Goal: Information Seeking & Learning: Learn about a topic

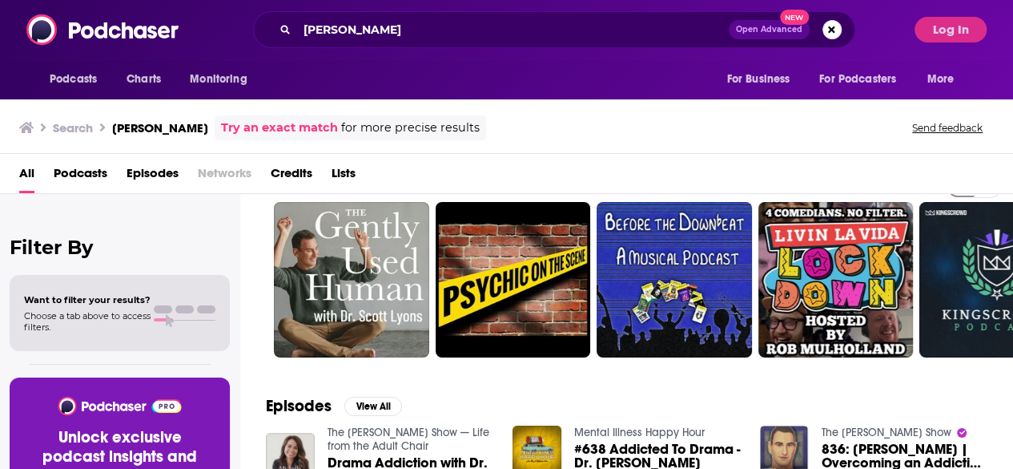
scroll to position [38, 0]
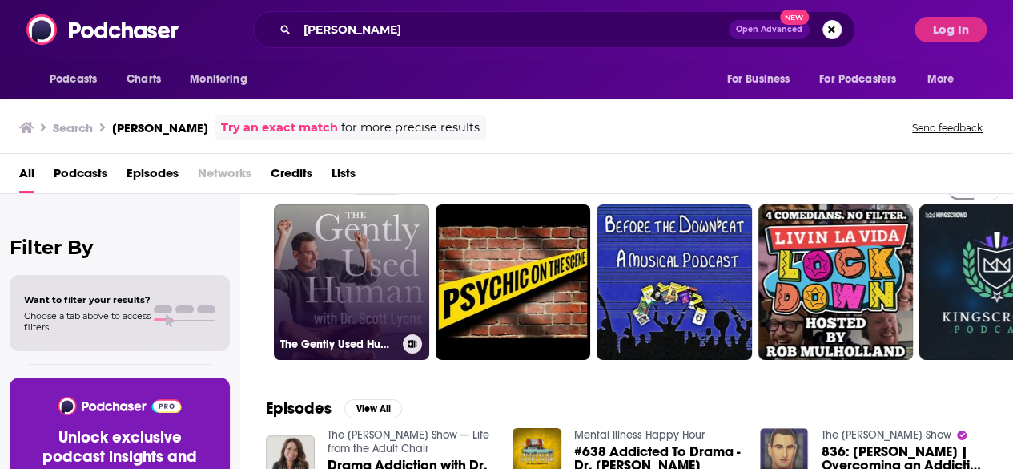
click at [346, 329] on link "The Gently Used Human with Dr. [PERSON_NAME]" at bounding box center [351, 281] width 155 height 155
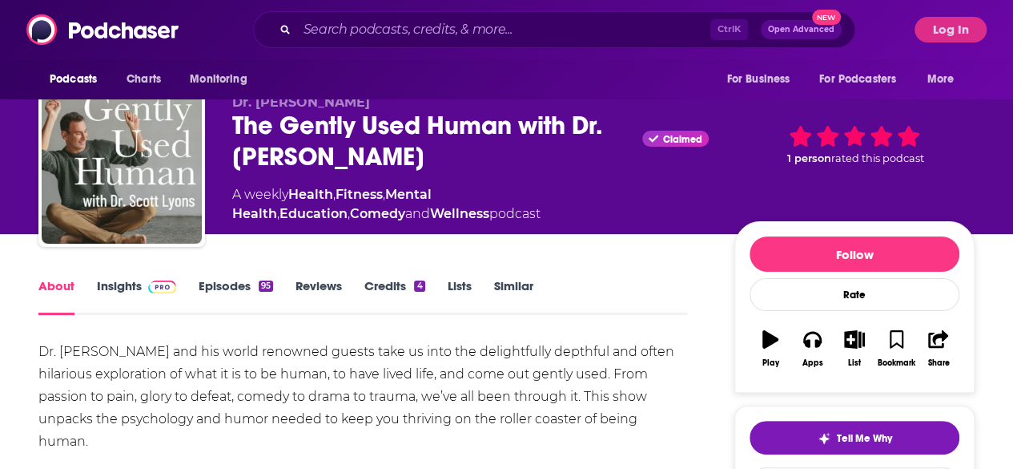
scroll to position [26, 0]
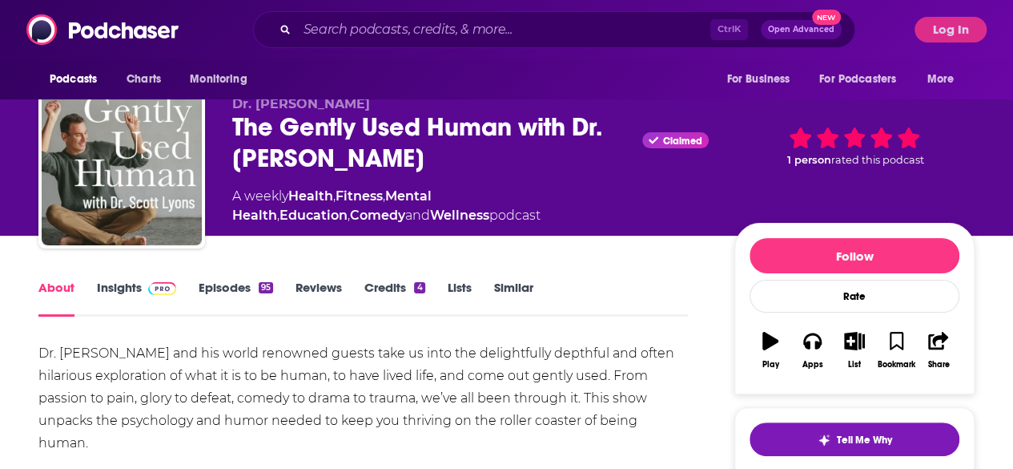
click at [219, 283] on link "Episodes 95" at bounding box center [236, 298] width 74 height 37
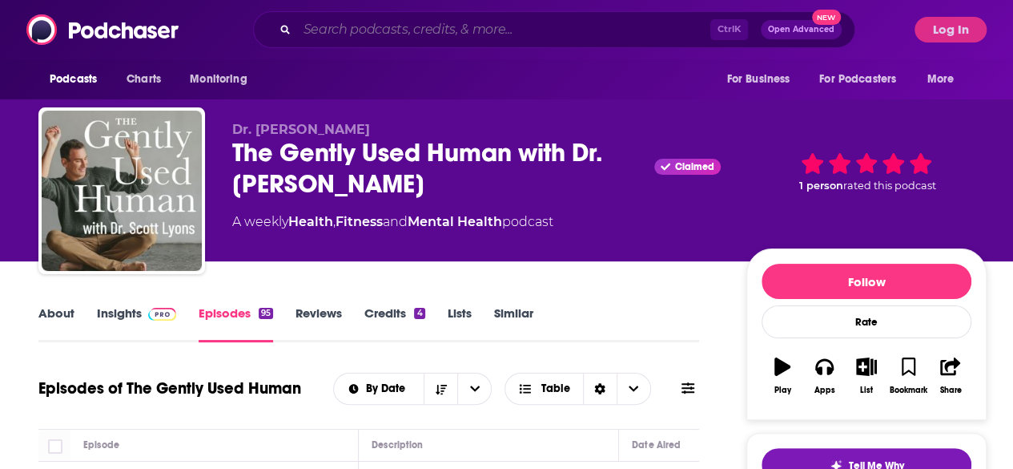
click at [357, 28] on input "Search podcasts, credits, & more..." at bounding box center [503, 30] width 413 height 26
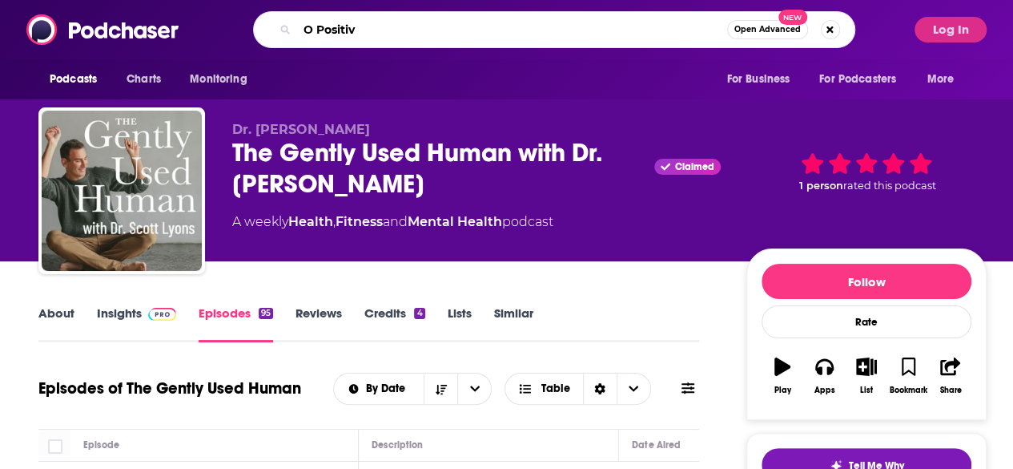
type input "O Positive"
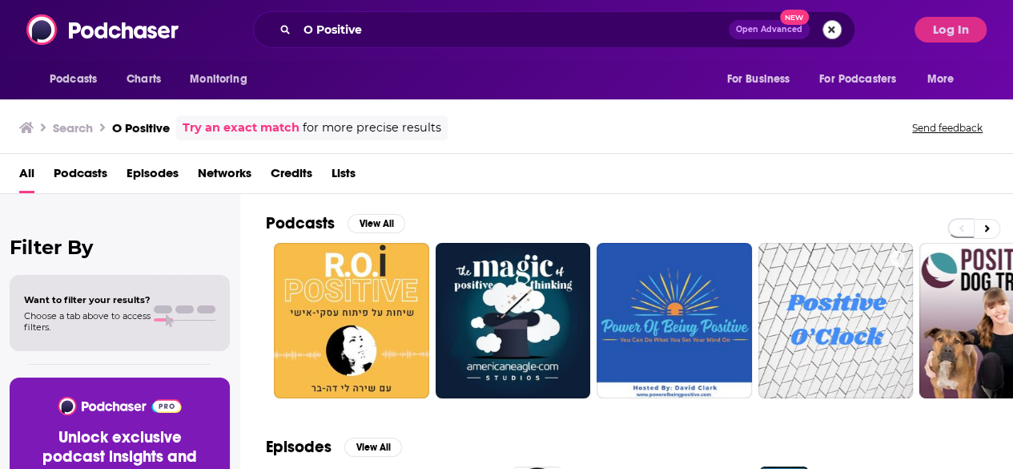
click at [841, 30] on div "O Positive Open Advanced New" at bounding box center [554, 29] width 602 height 37
click at [828, 23] on button "Search podcasts, credits, & more..." at bounding box center [832, 29] width 19 height 19
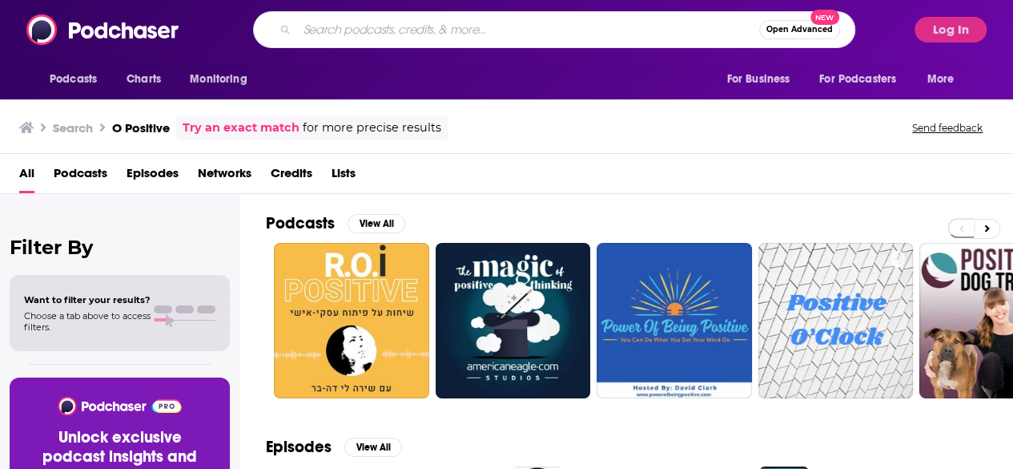
click at [828, 23] on span "New" at bounding box center [825, 17] width 29 height 15
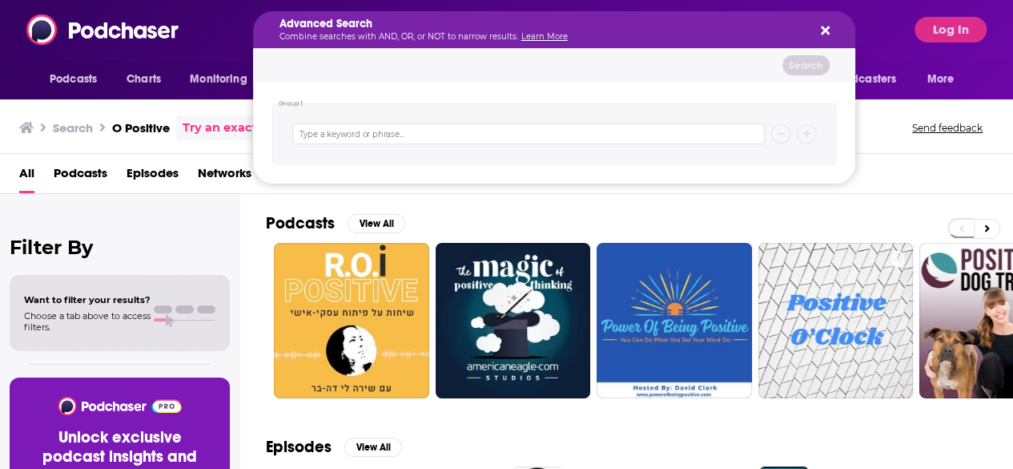
click at [831, 30] on div "Advanced Search Combine searches with AND, OR, or NOT to narrow results. Learn …" at bounding box center [554, 29] width 602 height 37
click at [823, 30] on icon "Search podcasts, credits, & more..." at bounding box center [825, 30] width 9 height 9
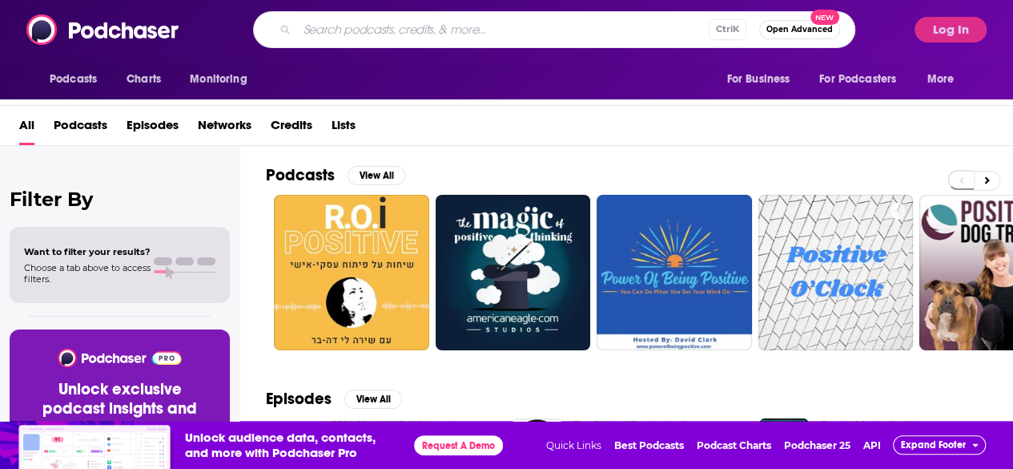
click at [351, 30] on input "Search podcasts, credits, & more..." at bounding box center [503, 30] width 412 height 26
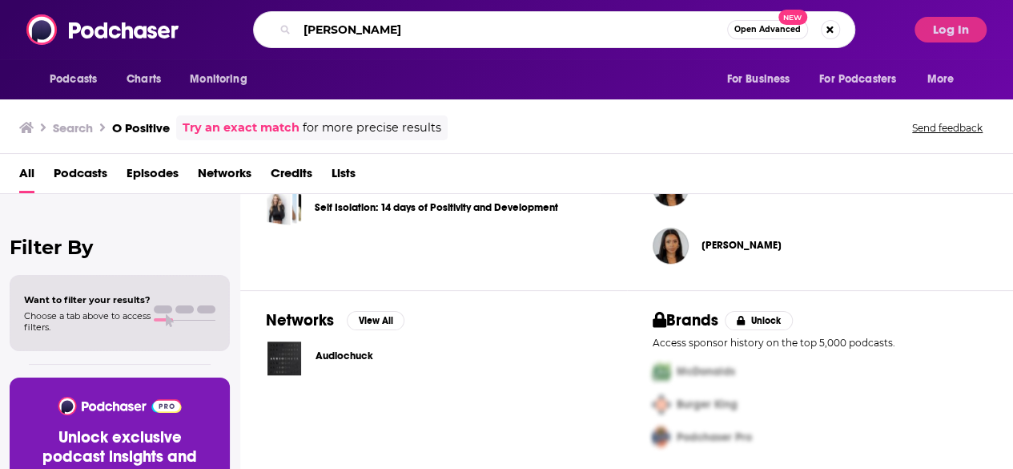
type input "[PERSON_NAME]"
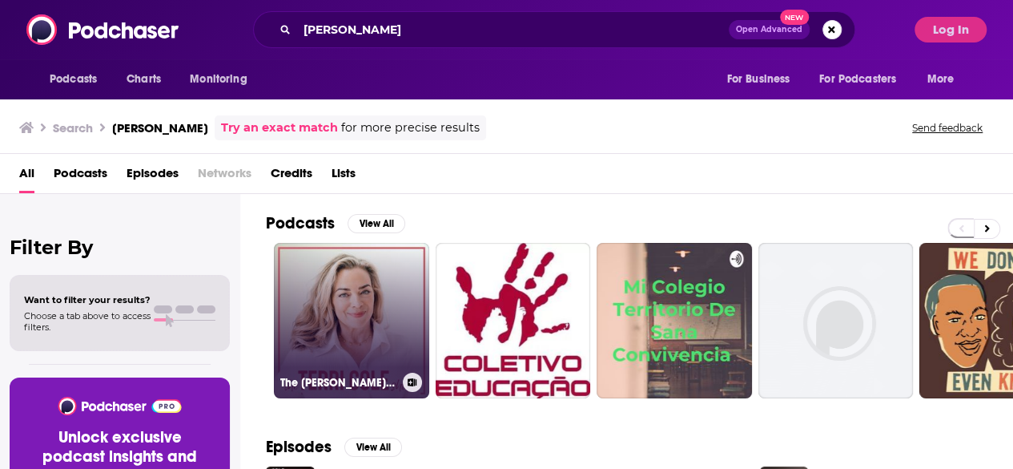
click at [364, 324] on link "The [PERSON_NAME] Show" at bounding box center [351, 320] width 155 height 155
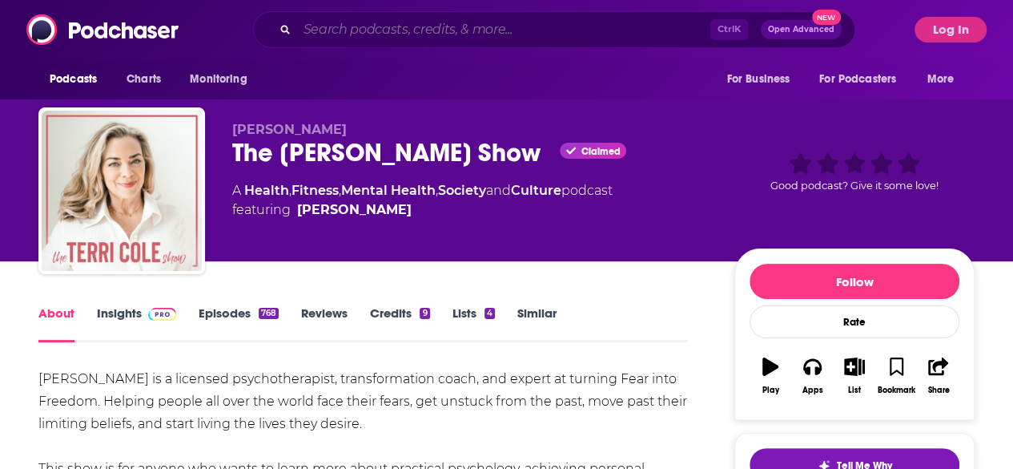
click at [352, 34] on input "Search podcasts, credits, & more..." at bounding box center [503, 30] width 413 height 26
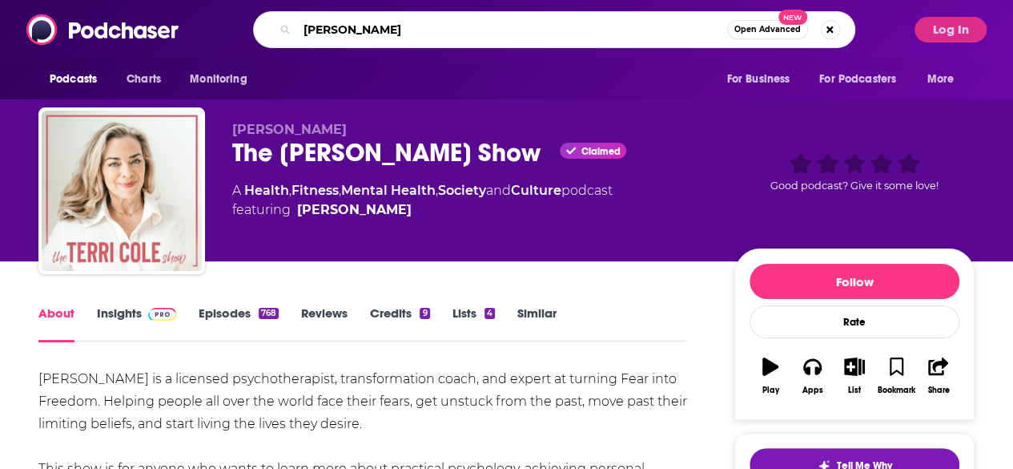
type input "[PERSON_NAME]"
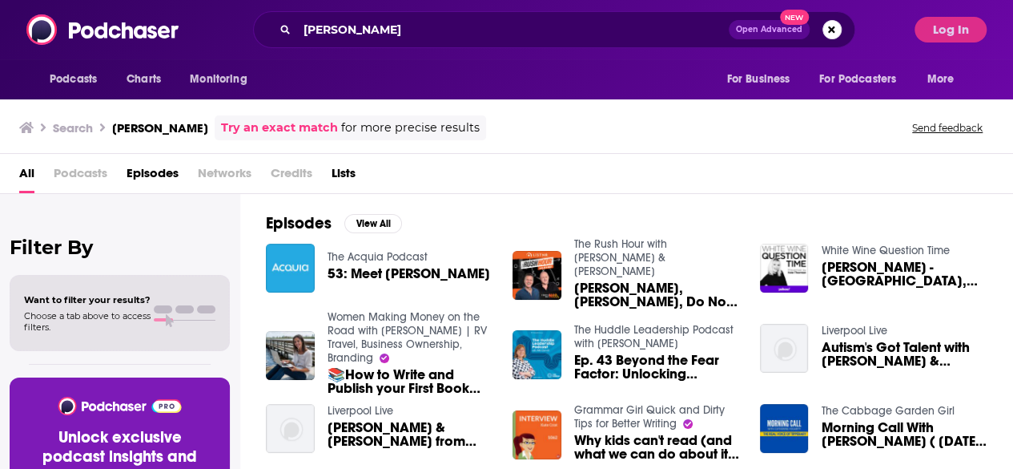
click at [75, 168] on span "Podcasts" at bounding box center [81, 176] width 54 height 33
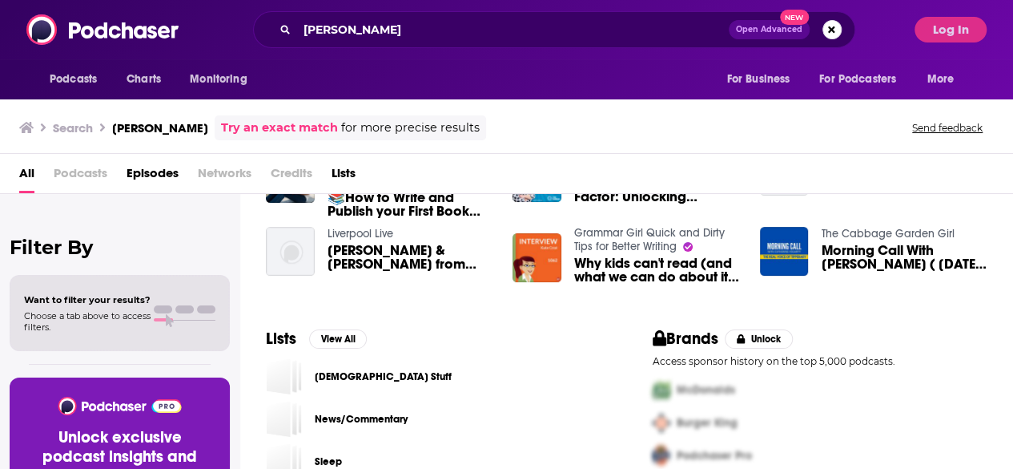
scroll to position [205, 0]
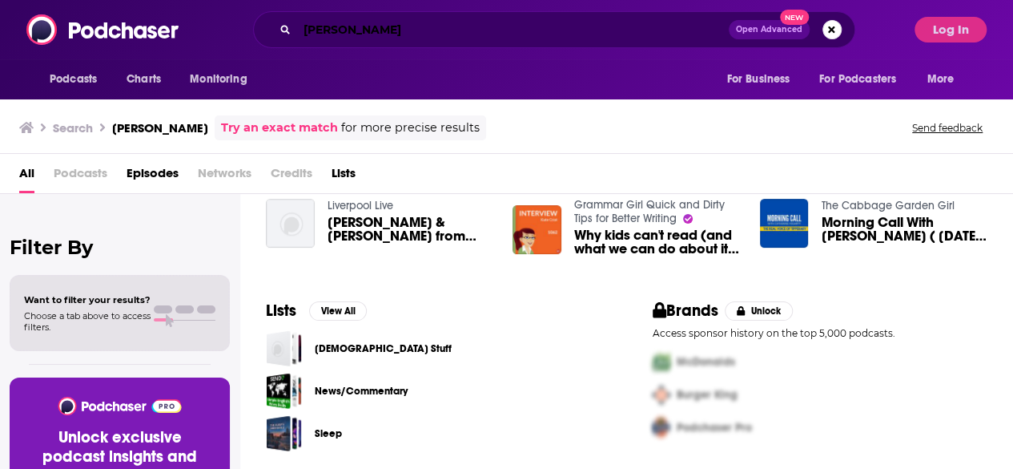
click at [425, 26] on input "[PERSON_NAME]" at bounding box center [513, 30] width 432 height 26
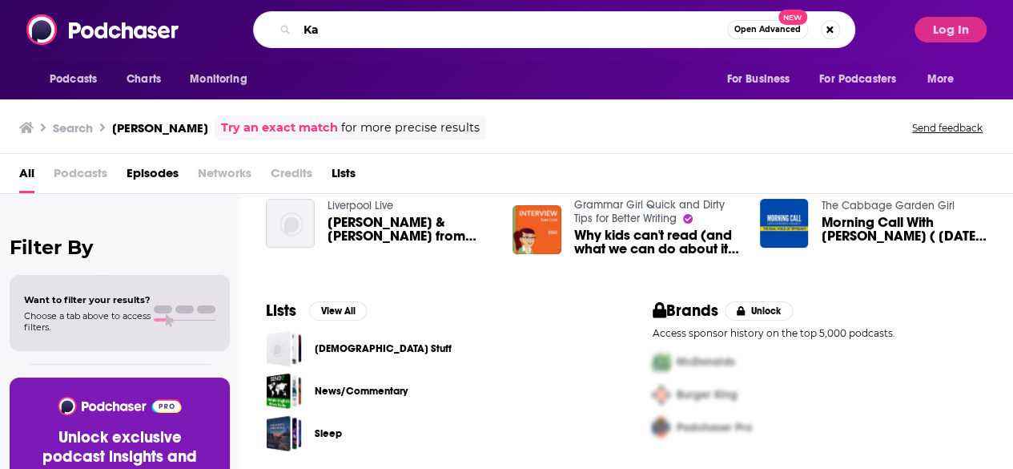
type input "K"
type input "A Certain [PERSON_NAME]"
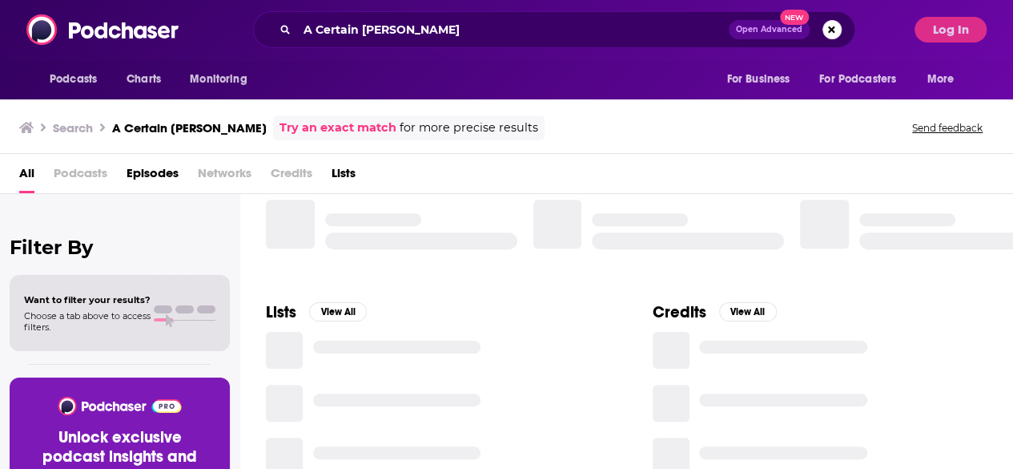
scroll to position [205, 0]
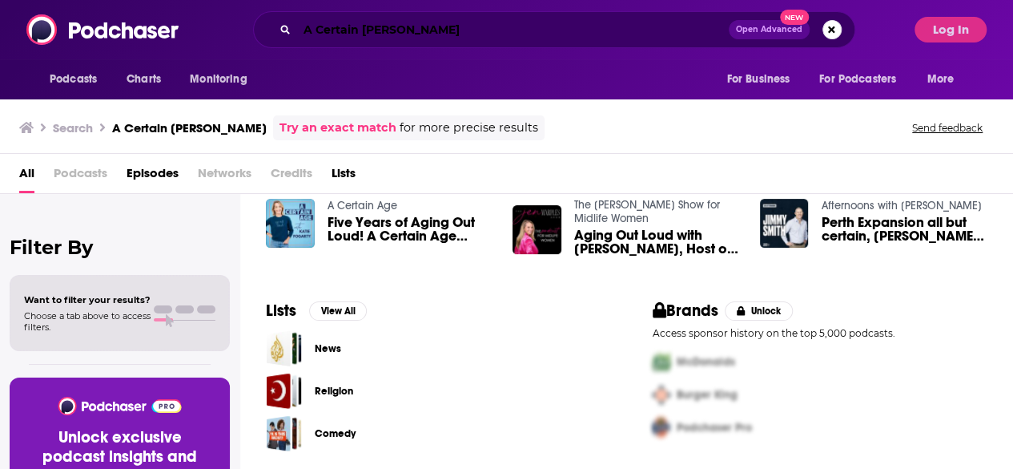
click at [425, 33] on input "A Certain [PERSON_NAME]" at bounding box center [513, 30] width 432 height 26
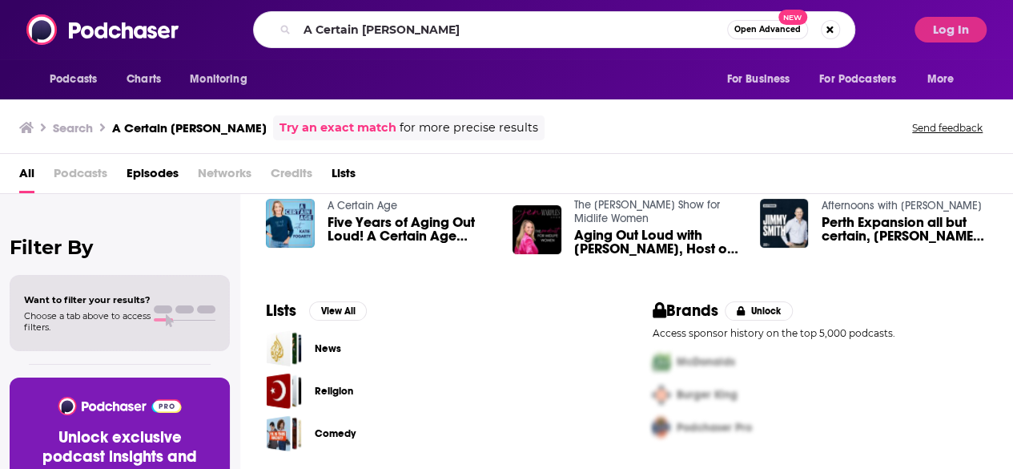
click at [356, 199] on link "A Certain Age" at bounding box center [363, 206] width 70 height 14
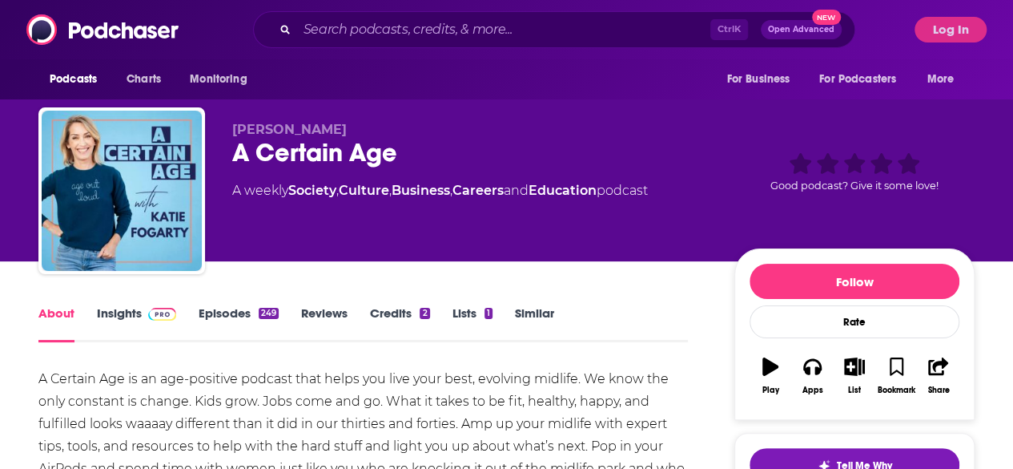
scroll to position [78, 0]
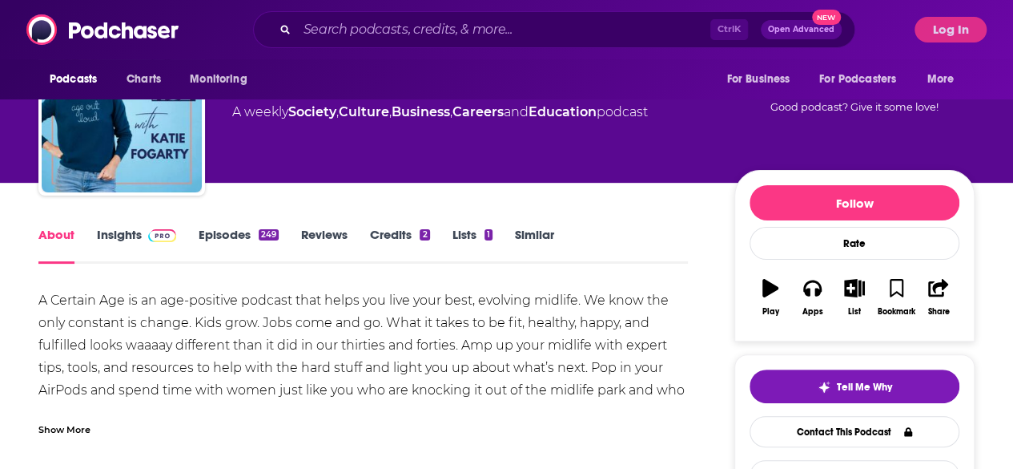
click at [128, 236] on link "Insights" at bounding box center [136, 245] width 79 height 37
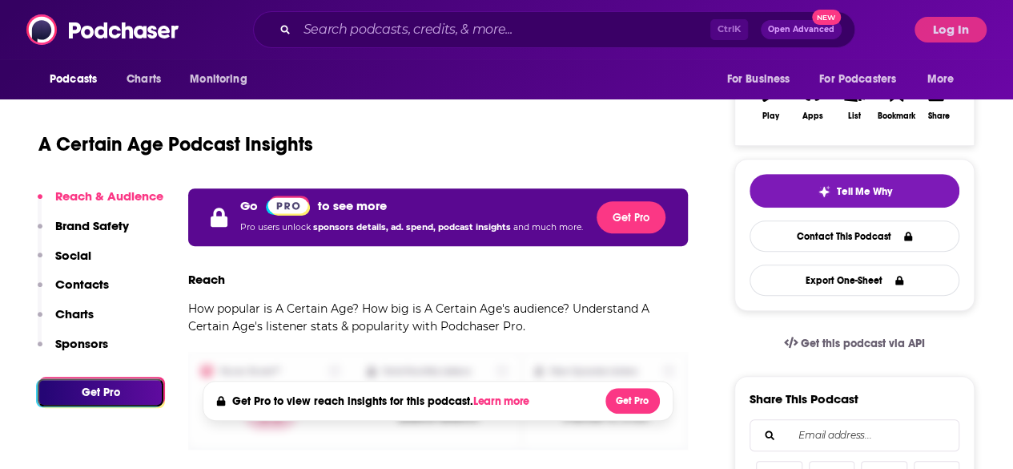
scroll to position [212, 0]
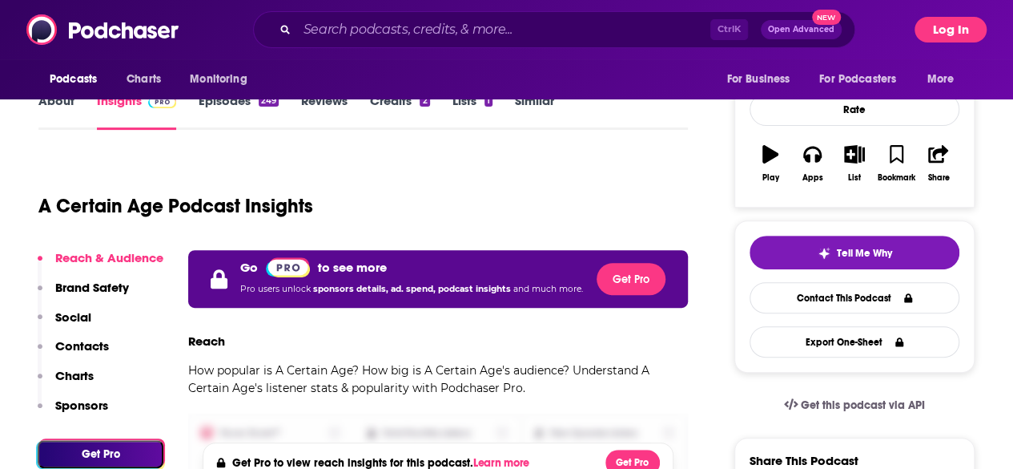
click at [966, 35] on button "Log In" at bounding box center [951, 30] width 72 height 26
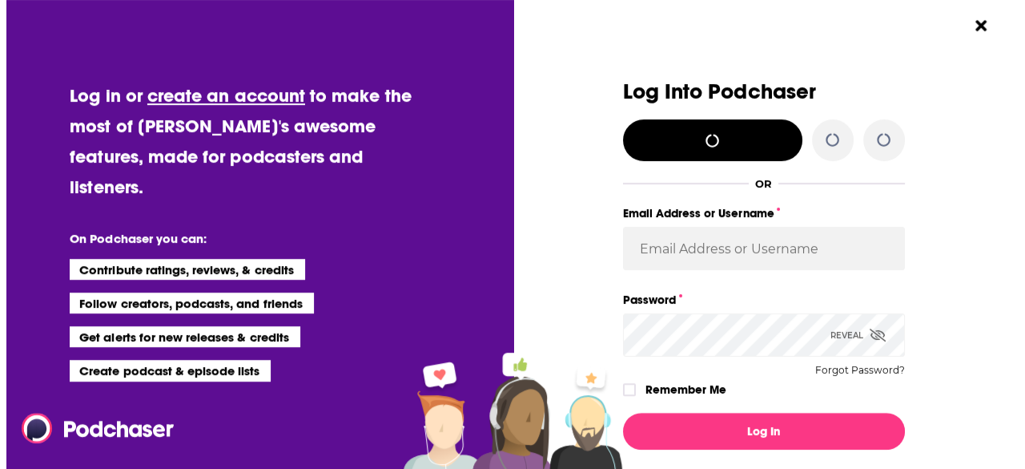
scroll to position [0, 0]
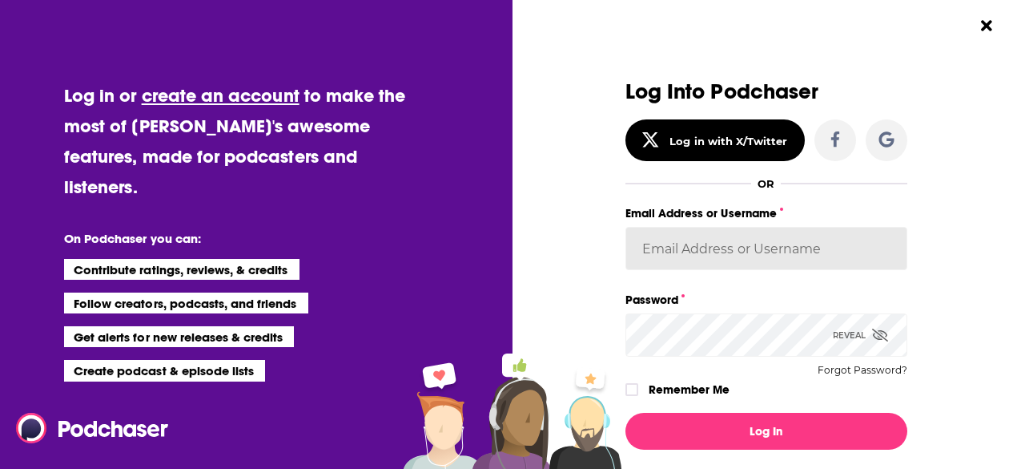
click at [745, 234] on input "Email Address or Username" at bounding box center [767, 248] width 282 height 43
type input "K2Krupp"
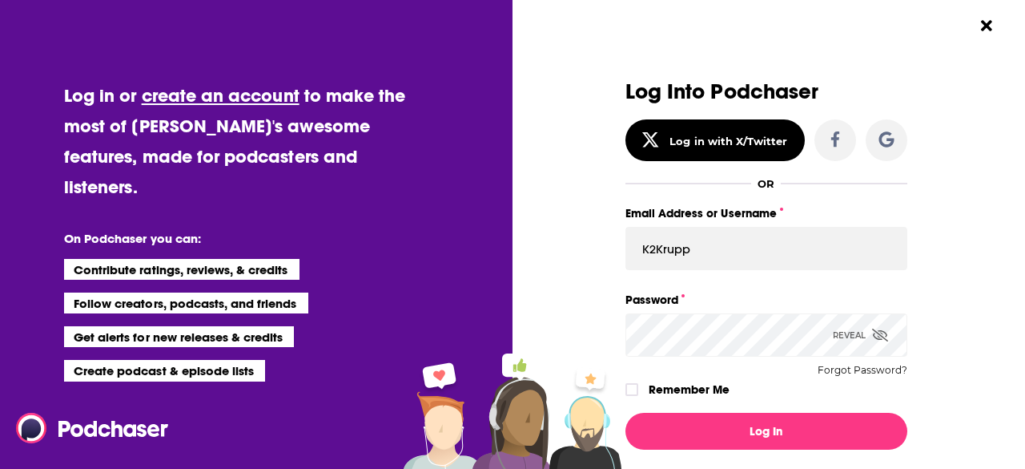
click at [626, 413] on button "Log In" at bounding box center [767, 431] width 282 height 37
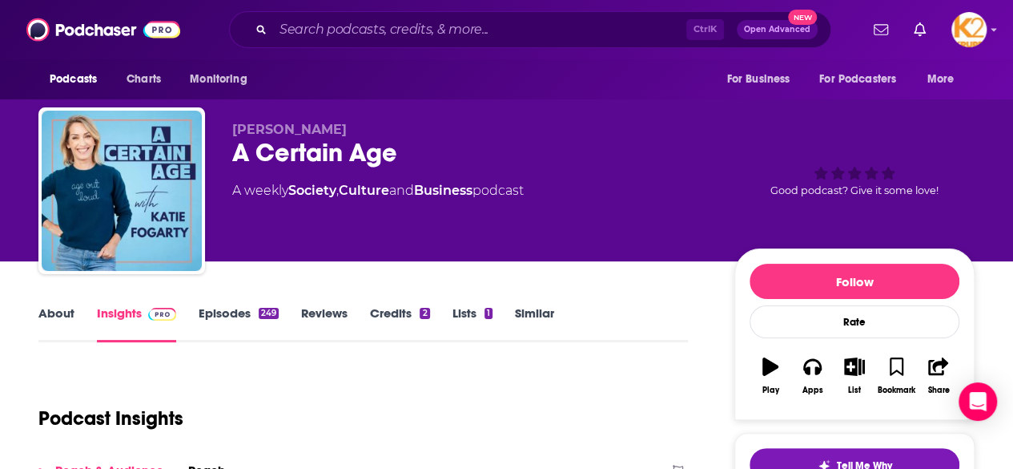
click at [560, 218] on div "[PERSON_NAME] A Certain Age A weekly Society , Culture and Business podcast" at bounding box center [470, 186] width 477 height 128
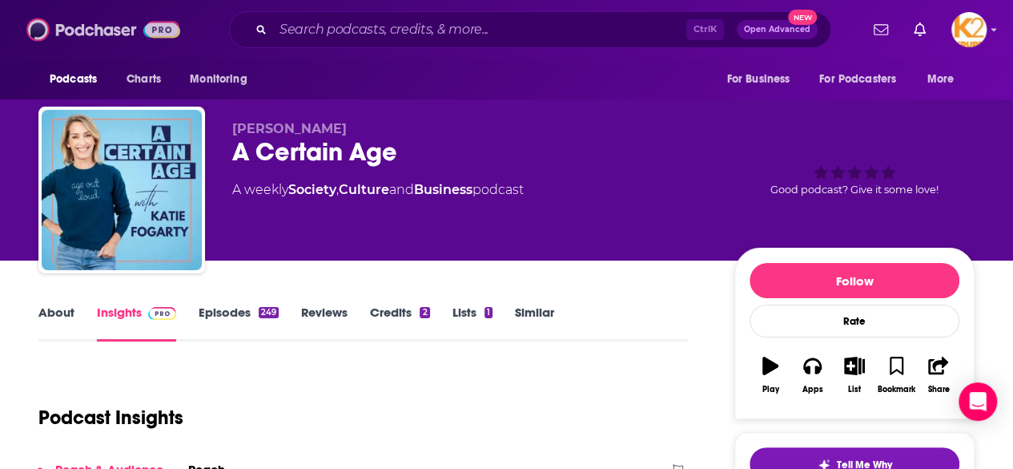
click at [75, 38] on img at bounding box center [103, 29] width 154 height 30
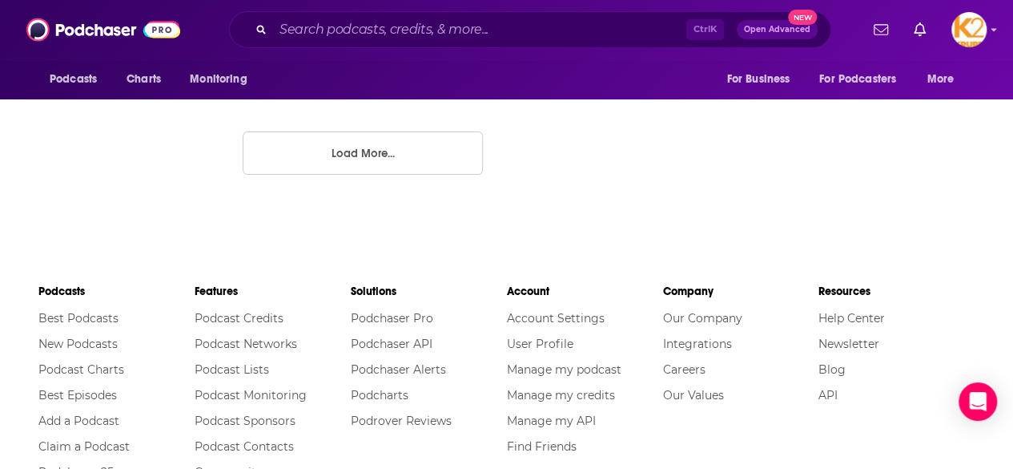
scroll to position [3136, 0]
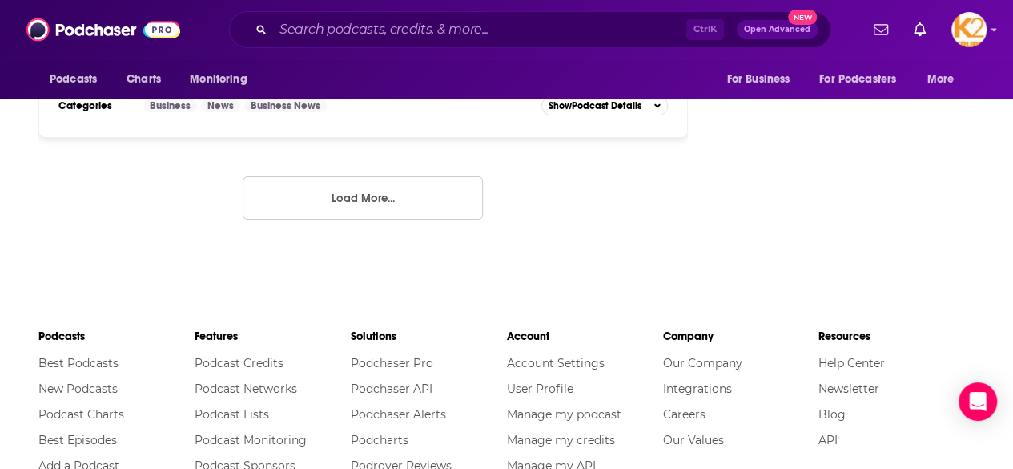
click at [387, 176] on button "Load More..." at bounding box center [363, 197] width 240 height 43
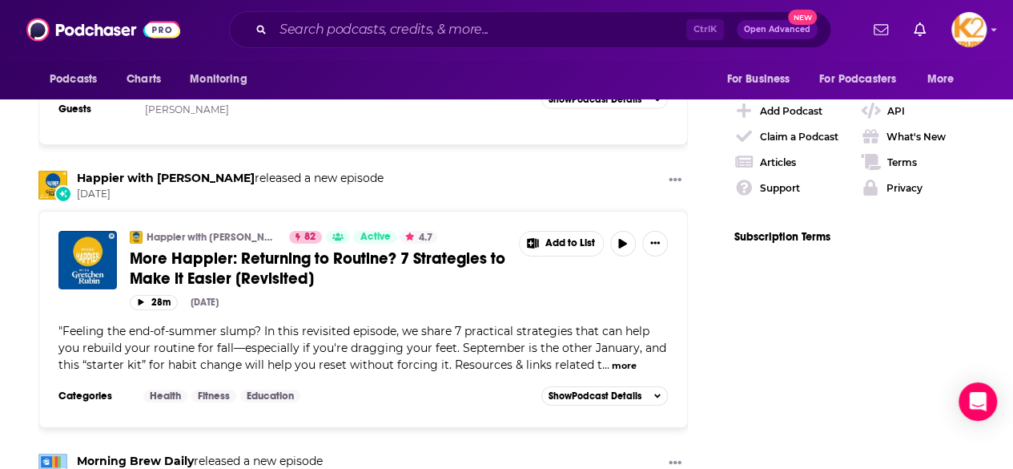
scroll to position [2546, 0]
